Goal: Find contact information: Find contact information

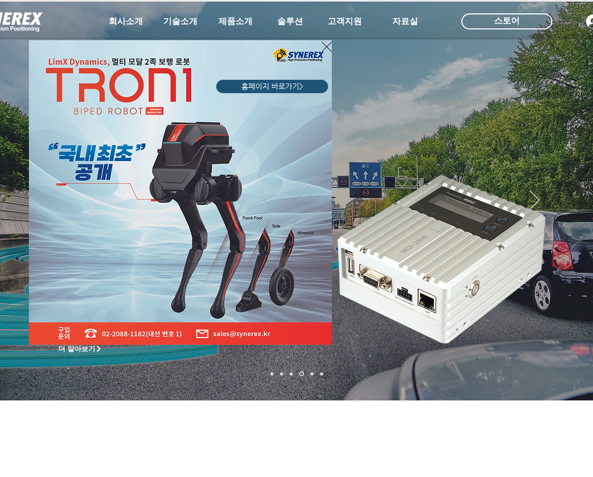
click at [566, 165] on div "LimX Dinamics" at bounding box center [296, 238] width 593 height 477
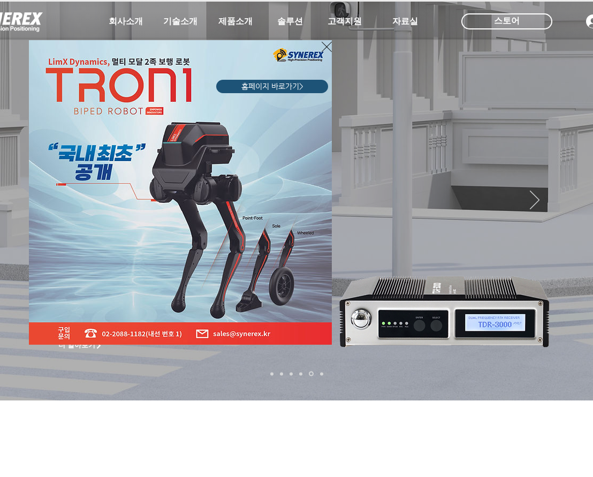
click at [327, 47] on icon "사이트로 돌아가기" at bounding box center [327, 47] width 10 height 10
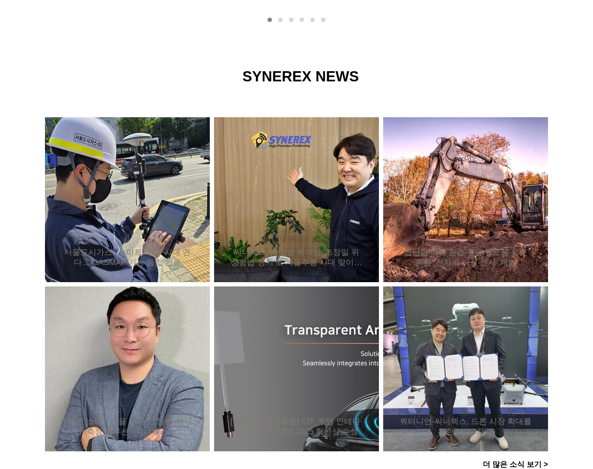
scroll to position [1050, 0]
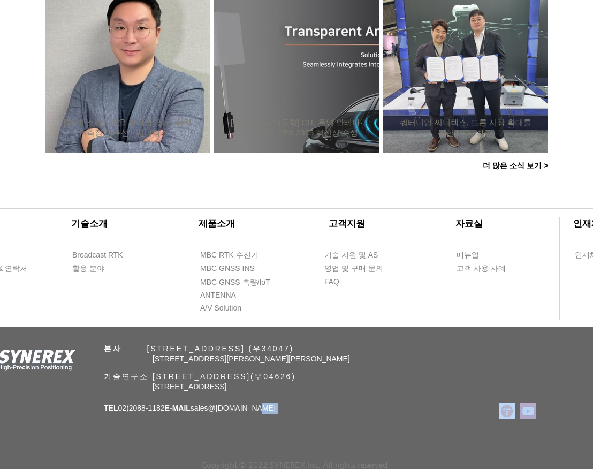
drag, startPoint x: 278, startPoint y: 405, endPoint x: 104, endPoint y: 345, distance: 184.1
click at [104, 345] on div "​회사소개 ​기술소개 회사 소개 Broadcast RTK 오시는 길 & 연락처 활용 분야 ​제품소개 ​고객지원 ​자료실 ​인재채용 MBC RT…" at bounding box center [296, 329] width 593 height 280
click at [106, 348] on span "본사" at bounding box center [113, 348] width 18 height 9
drag, startPoint x: 105, startPoint y: 347, endPoint x: 250, endPoint y: 404, distance: 156.1
click at [250, 404] on div "​회사소개 ​기술소개 회사 소개 Broadcast RTK 오시는 길 & 연락처 활용 분야 ​제품소개 ​고객지원 ​자료실 ​인재채용 MBC RT…" at bounding box center [296, 329] width 593 height 280
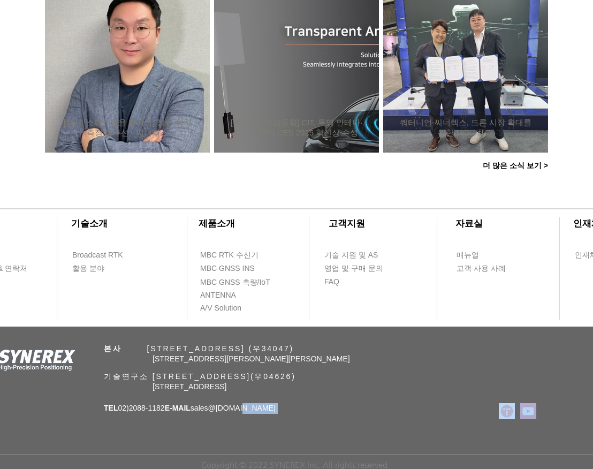
click at [287, 415] on div "​회사소개 ​기술소개 회사 소개 Broadcast RTK 오시는 길 & 연락처 활용 분야 ​제품소개 ​고객지원 ​자료실 ​인재채용 MBC RT…" at bounding box center [296, 329] width 593 height 280
drag, startPoint x: 279, startPoint y: 412, endPoint x: 105, endPoint y: 346, distance: 185.9
click at [104, 346] on div "​회사소개 ​기술소개 회사 소개 Broadcast RTK 오시는 길 & 연락처 활용 분야 ​제품소개 ​고객지원 ​자료실 ​인재채용 MBC RT…" at bounding box center [296, 329] width 593 height 280
click at [303, 407] on div "​회사소개 ​기술소개 회사 소개 Broadcast RTK 오시는 길 & 연락처 활용 분야 ​제품소개 ​고객지원 ​자료실 ​인재채용 MBC RT…" at bounding box center [296, 329] width 593 height 280
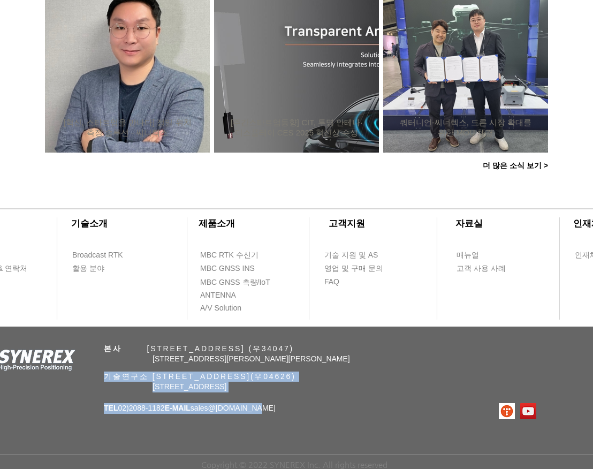
drag, startPoint x: 283, startPoint y: 407, endPoint x: 99, endPoint y: 362, distance: 189.5
click at [99, 362] on div "​회사소개 ​기술소개 회사 소개 Broadcast RTK 오시는 길 & 연락처 활용 분야 ​제품소개 ​고객지원 ​자료실 ​인재채용 MBC RT…" at bounding box center [296, 329] width 593 height 280
copy div "기술연구소 [STREET_ADDRESS] TEL 02)[PHONE_NUMBER] E-MAIL sales @[DOMAIN_NAME]"
click at [351, 412] on div "​회사소개 ​기술소개 회사 소개 Broadcast RTK 오시는 길 & 연락처 활용 분야 ​제품소개 ​고객지원 ​자료실 ​인재채용 MBC RT…" at bounding box center [296, 329] width 593 height 280
